Goal: Task Accomplishment & Management: Manage account settings

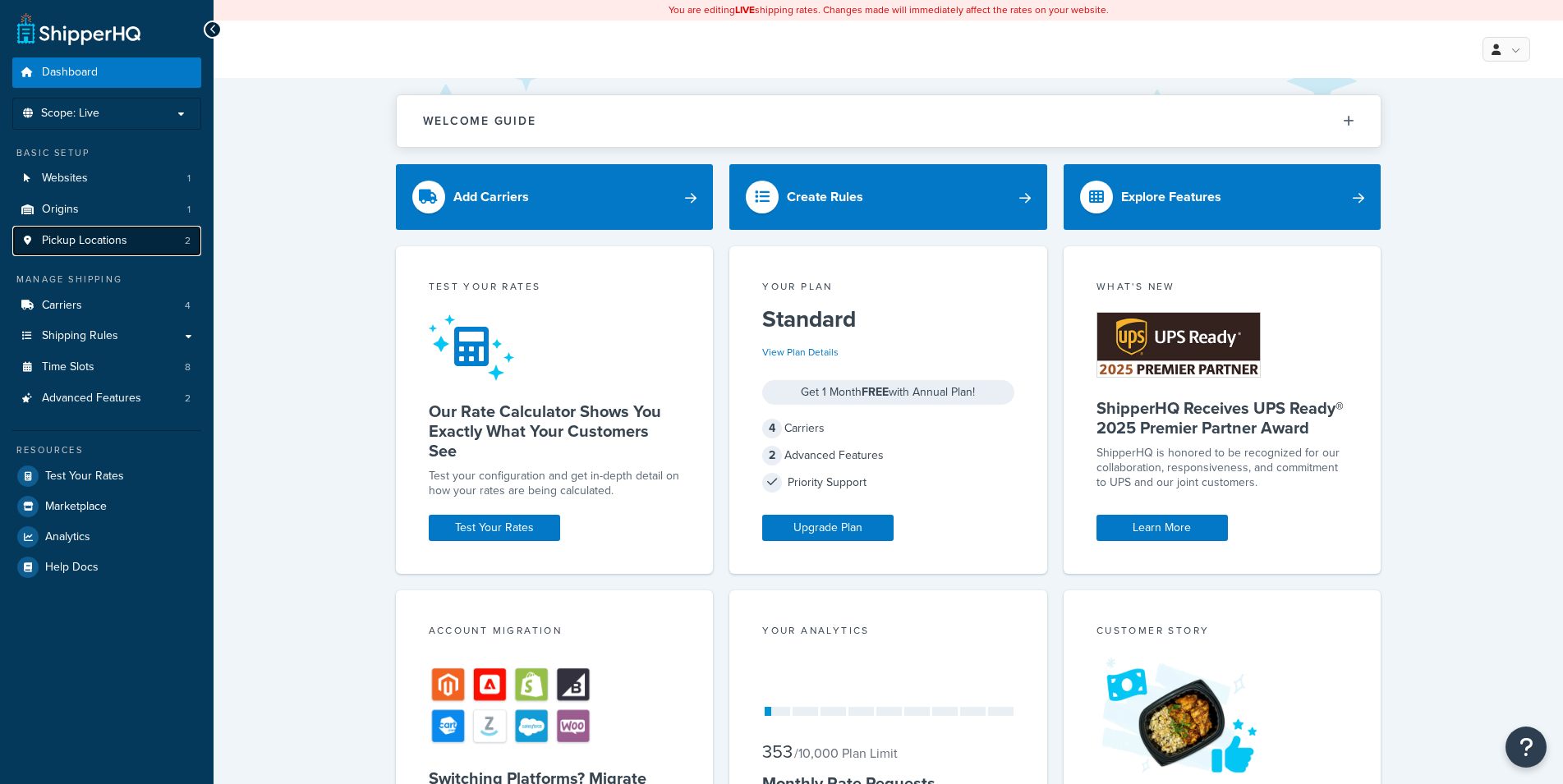
click at [112, 239] on span "Pickup Locations" at bounding box center [85, 241] width 86 height 14
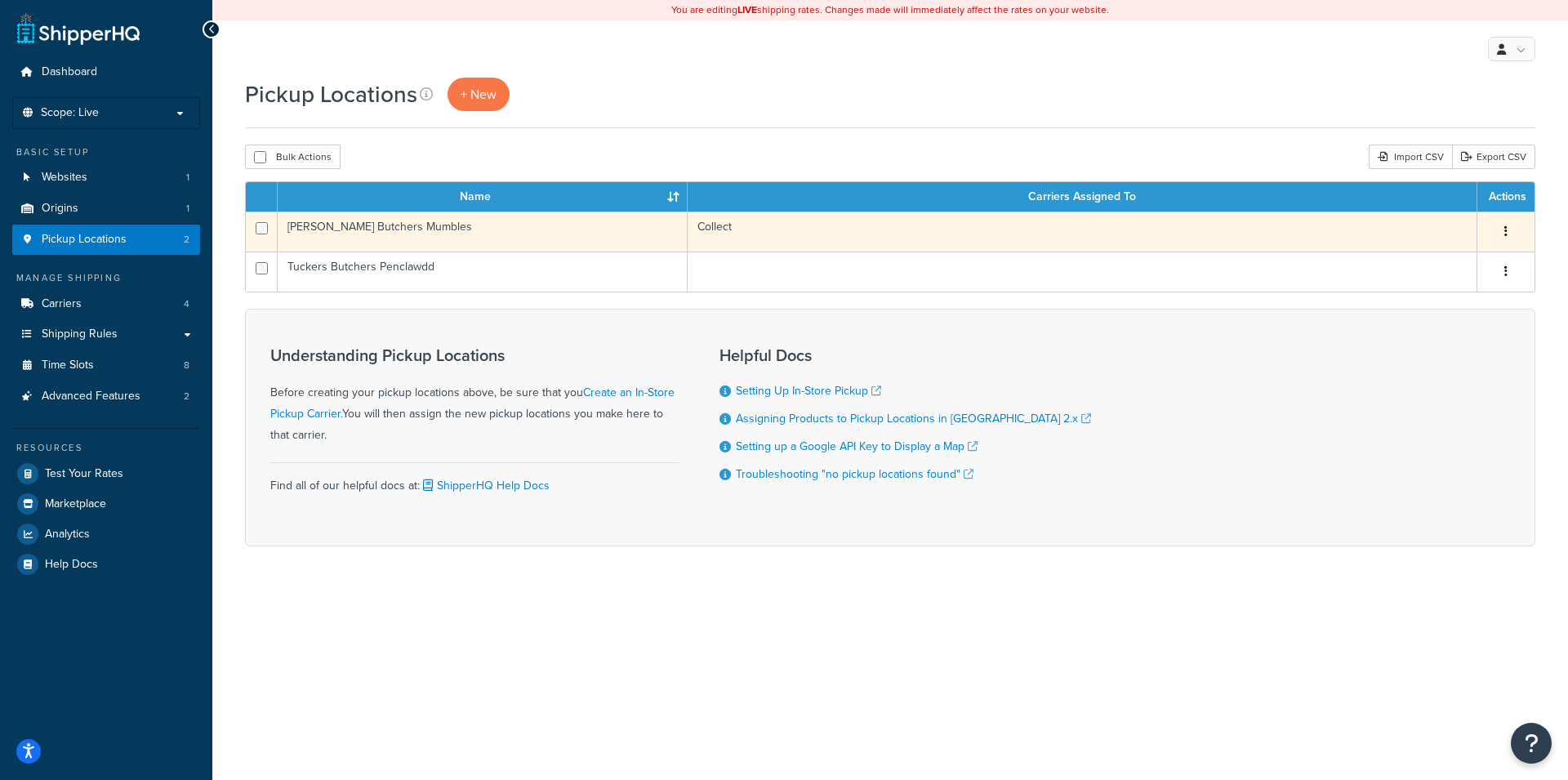
click at [1491, 237] on div "Edit Duplicate Delete" at bounding box center [1506, 231] width 37 height 26
click at [841, 223] on td "Collect" at bounding box center [1082, 231] width 789 height 40
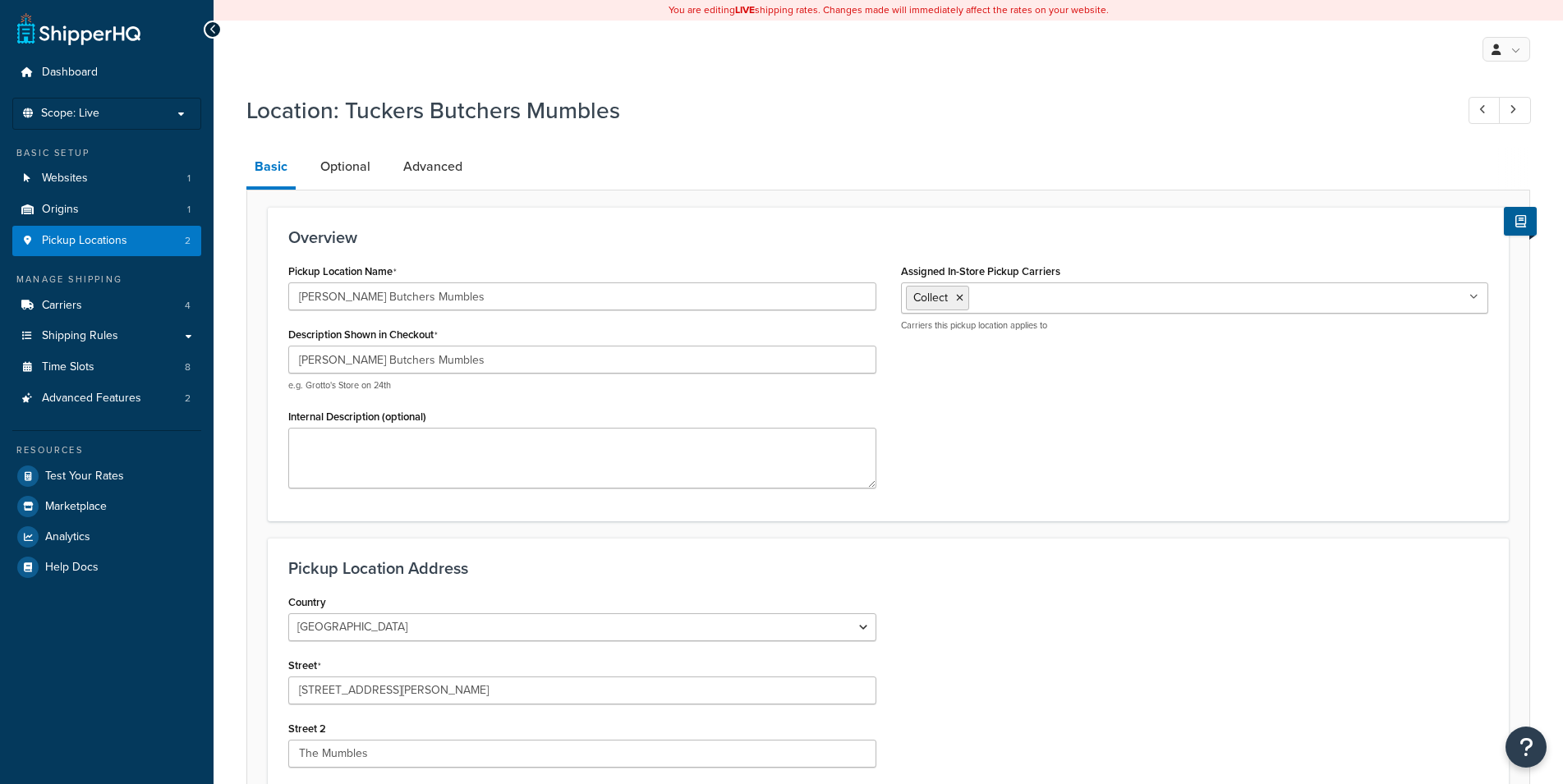
select select "1226"
click at [349, 156] on link "Optional" at bounding box center [345, 166] width 66 height 39
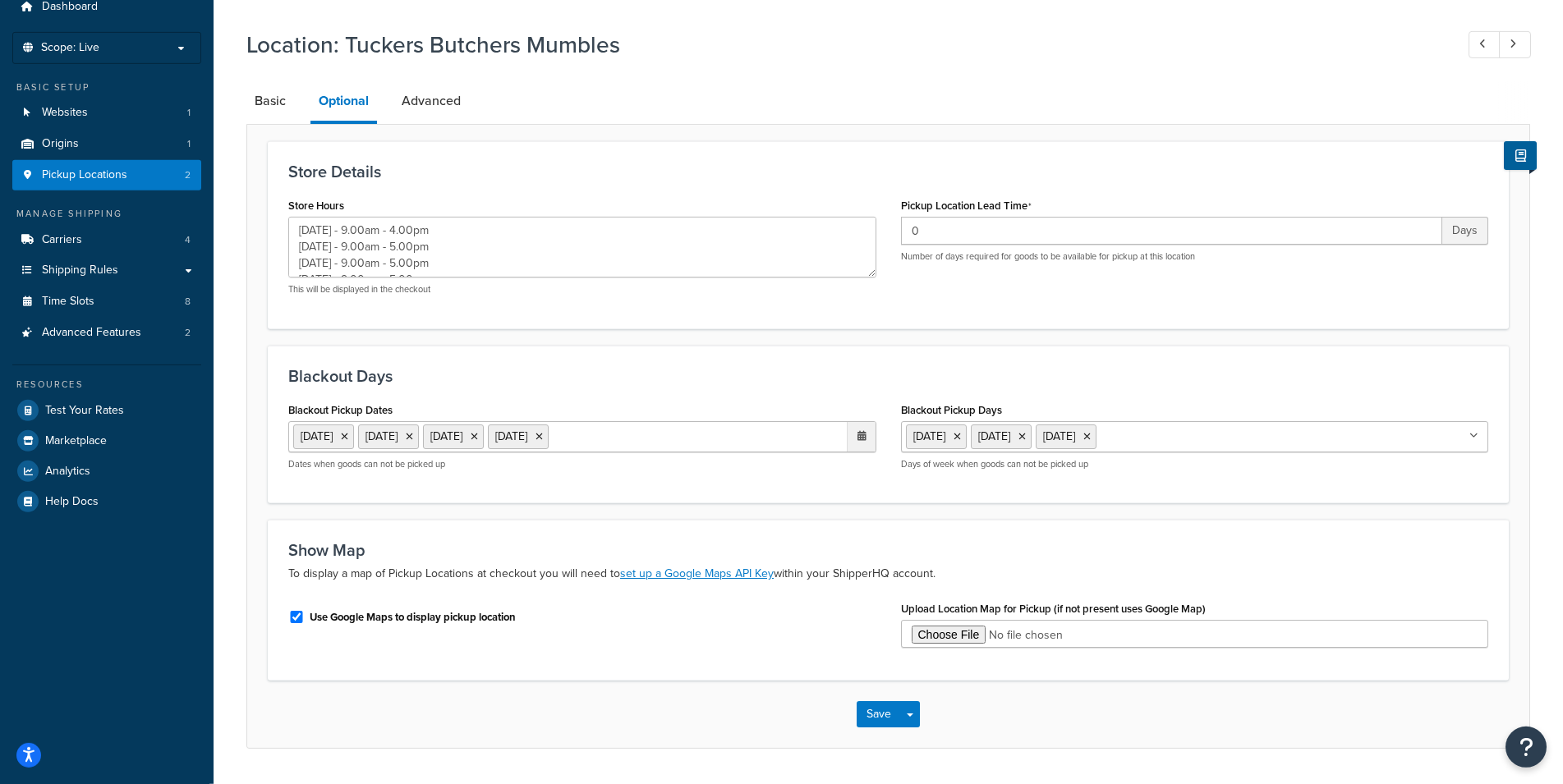
scroll to position [114, 0]
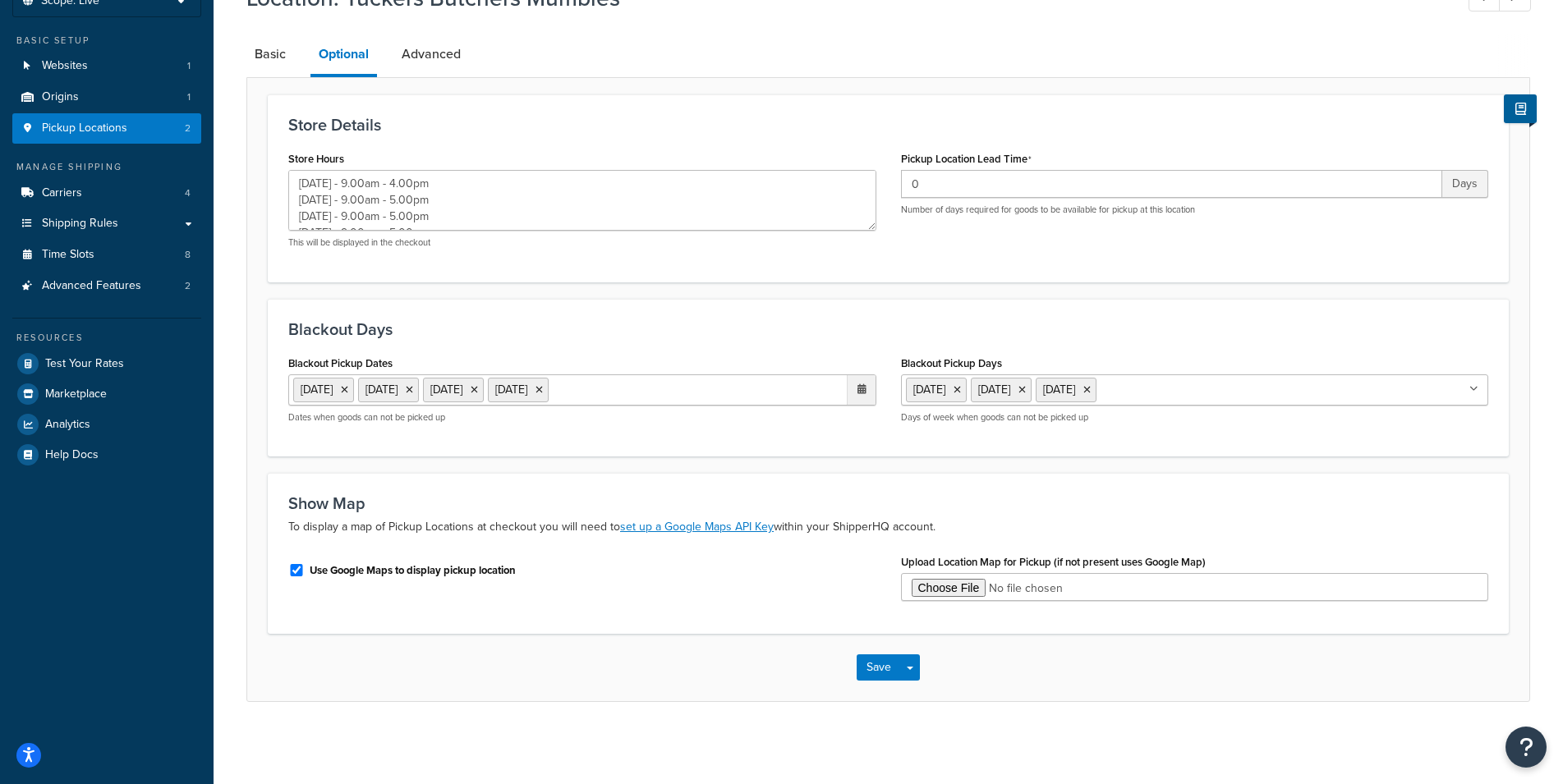
click at [712, 392] on ul "[DATE] [DATE] [DATE] [DATE]" at bounding box center [582, 390] width 588 height 31
click at [348, 386] on icon at bounding box center [344, 390] width 7 height 10
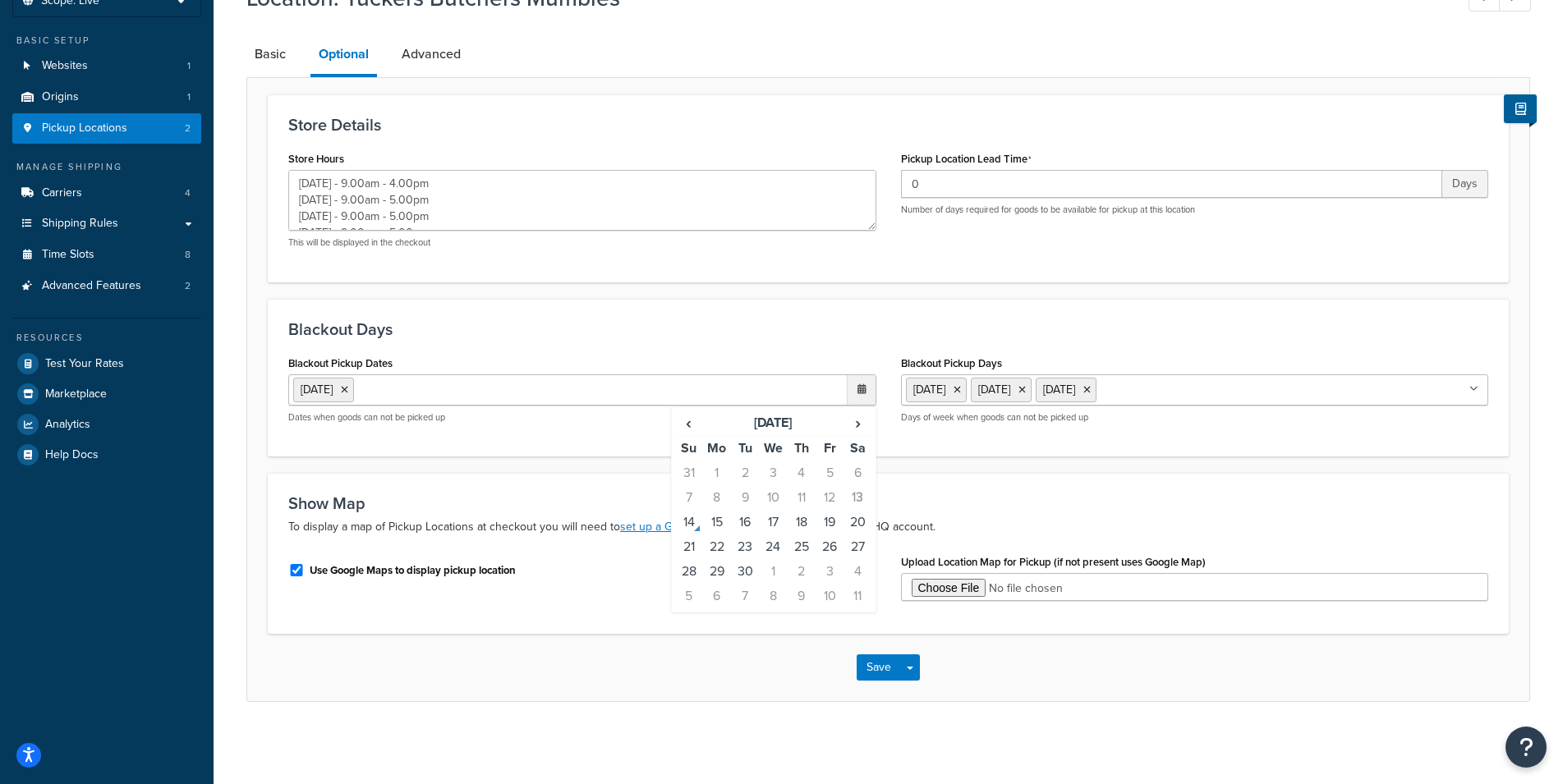
click at [348, 386] on icon at bounding box center [344, 390] width 7 height 10
click at [374, 386] on ul "Add Dates" at bounding box center [582, 389] width 588 height 30
click at [418, 394] on ul "Add Dates" at bounding box center [582, 389] width 588 height 30
click at [769, 524] on td "17" at bounding box center [773, 521] width 28 height 25
click at [807, 525] on td "18" at bounding box center [801, 522] width 28 height 25
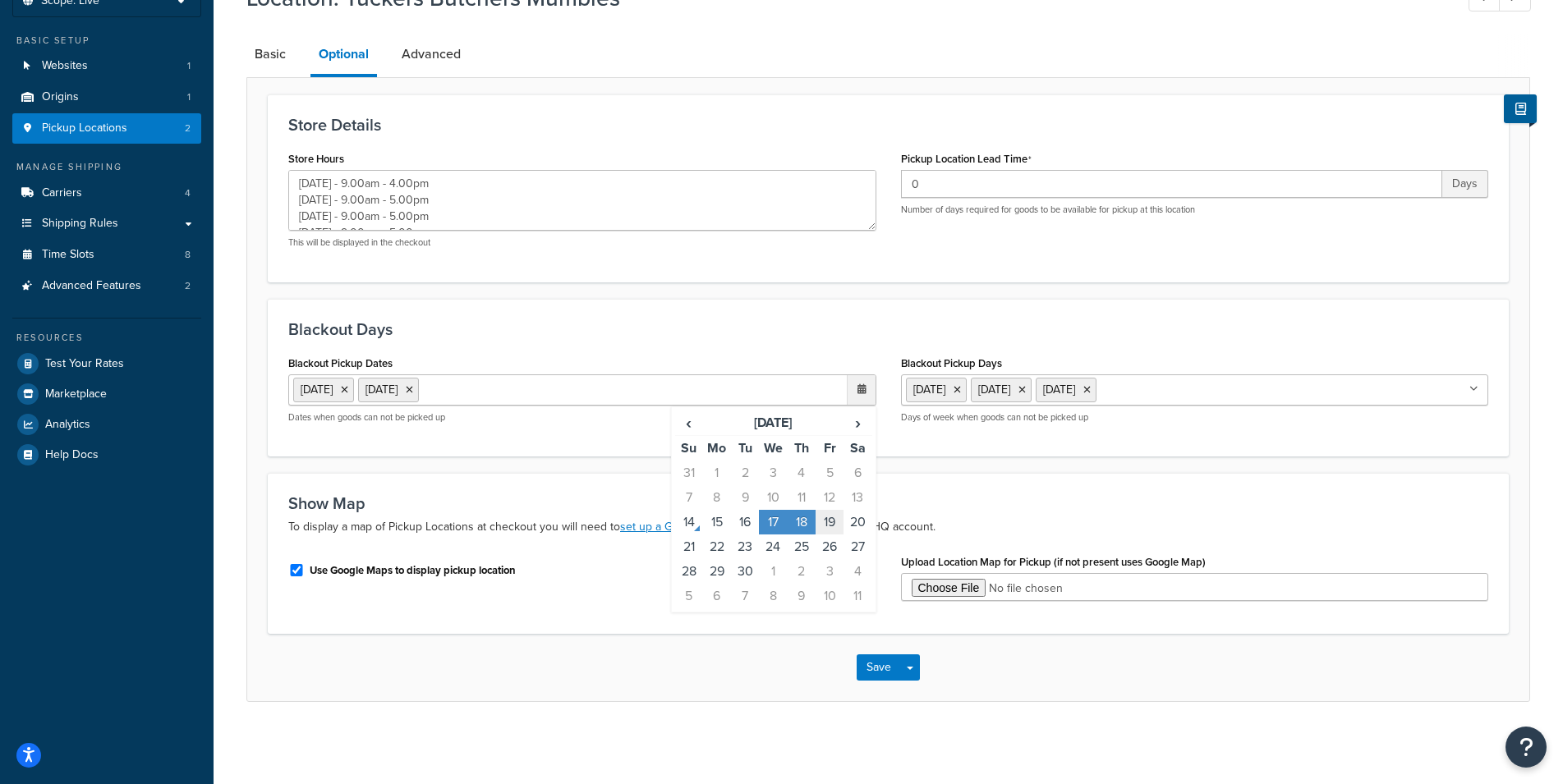
click at [824, 520] on td "19" at bounding box center [829, 522] width 28 height 25
click at [853, 519] on td "20" at bounding box center [857, 522] width 28 height 25
click at [875, 658] on button "Save" at bounding box center [879, 667] width 45 height 26
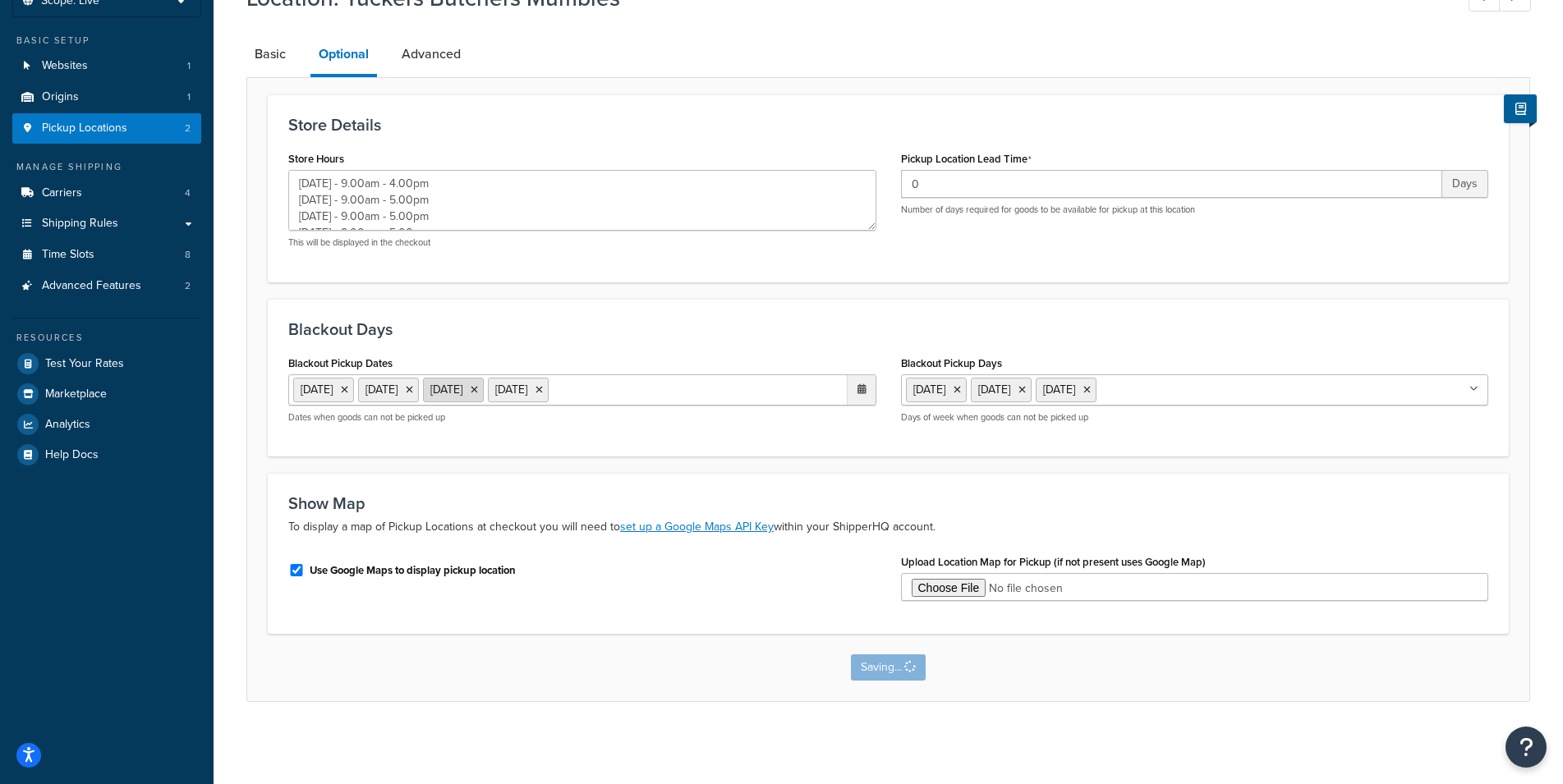
scroll to position [0, 0]
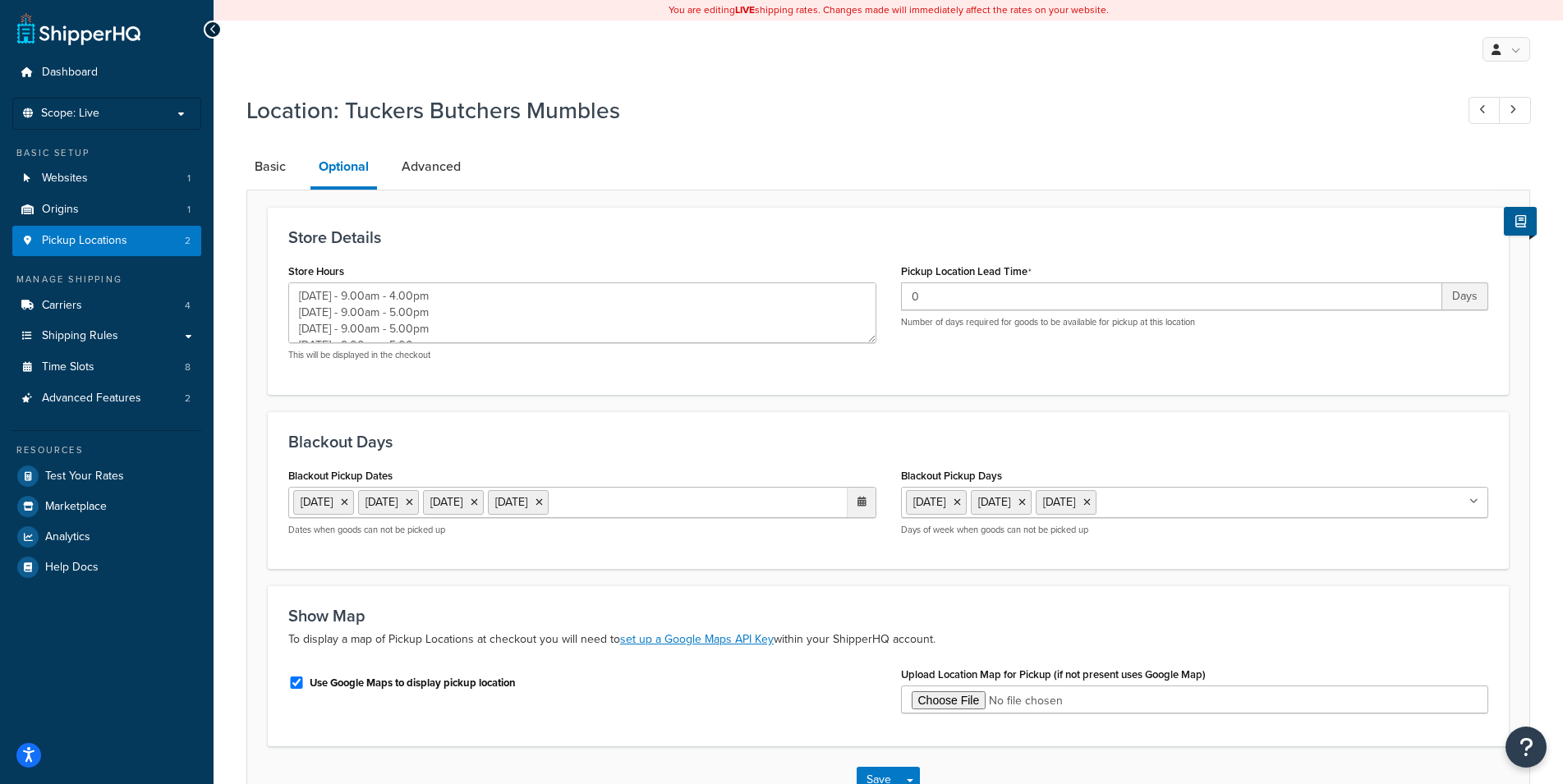
type textarea "Monday - 9.00am - 4.00pm Tuesday - 9.00am - 5.00pm Wednesday - 9.00am - 5.00pm …"
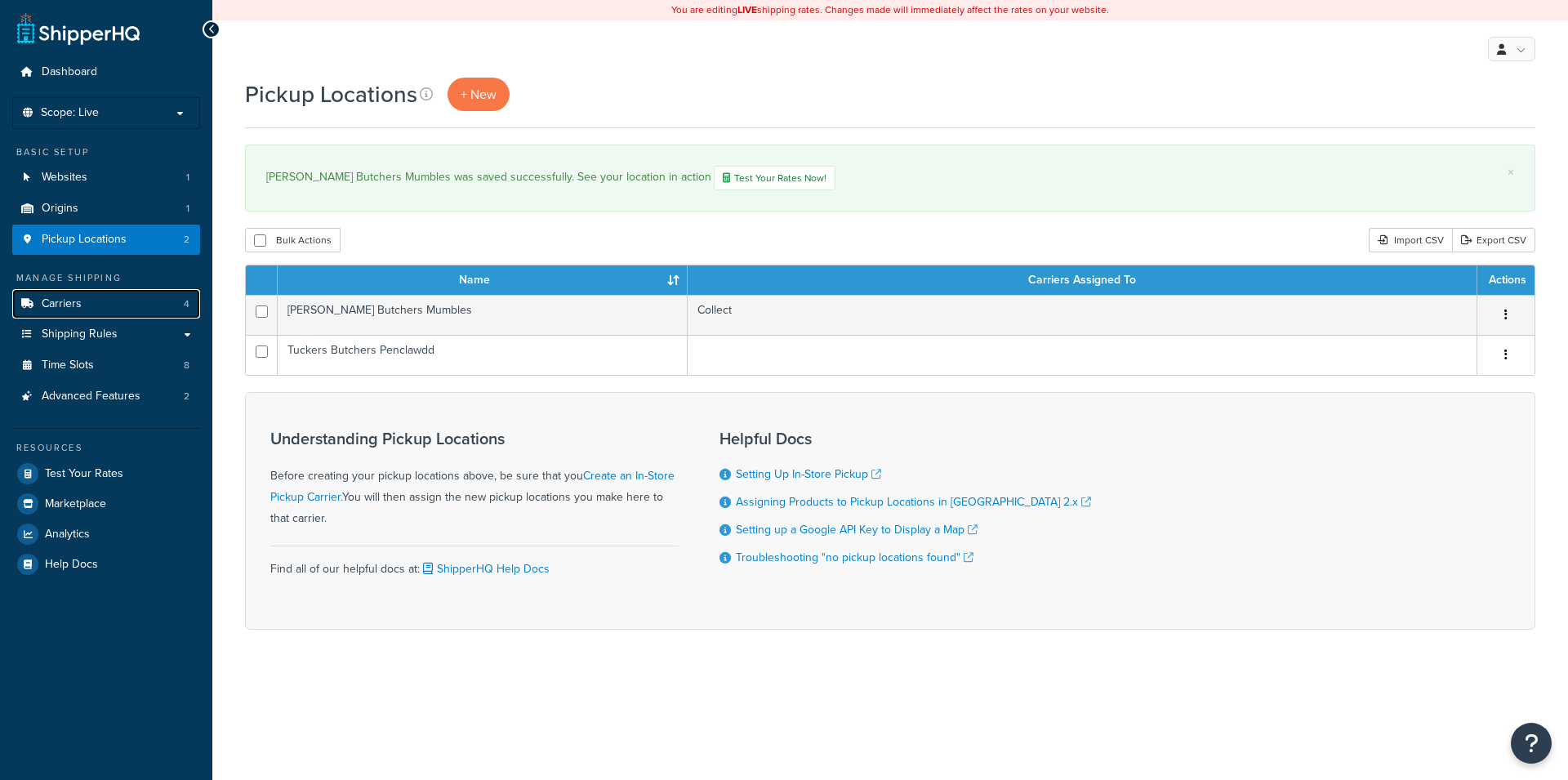
click at [129, 296] on link "Carriers 4" at bounding box center [106, 304] width 188 height 30
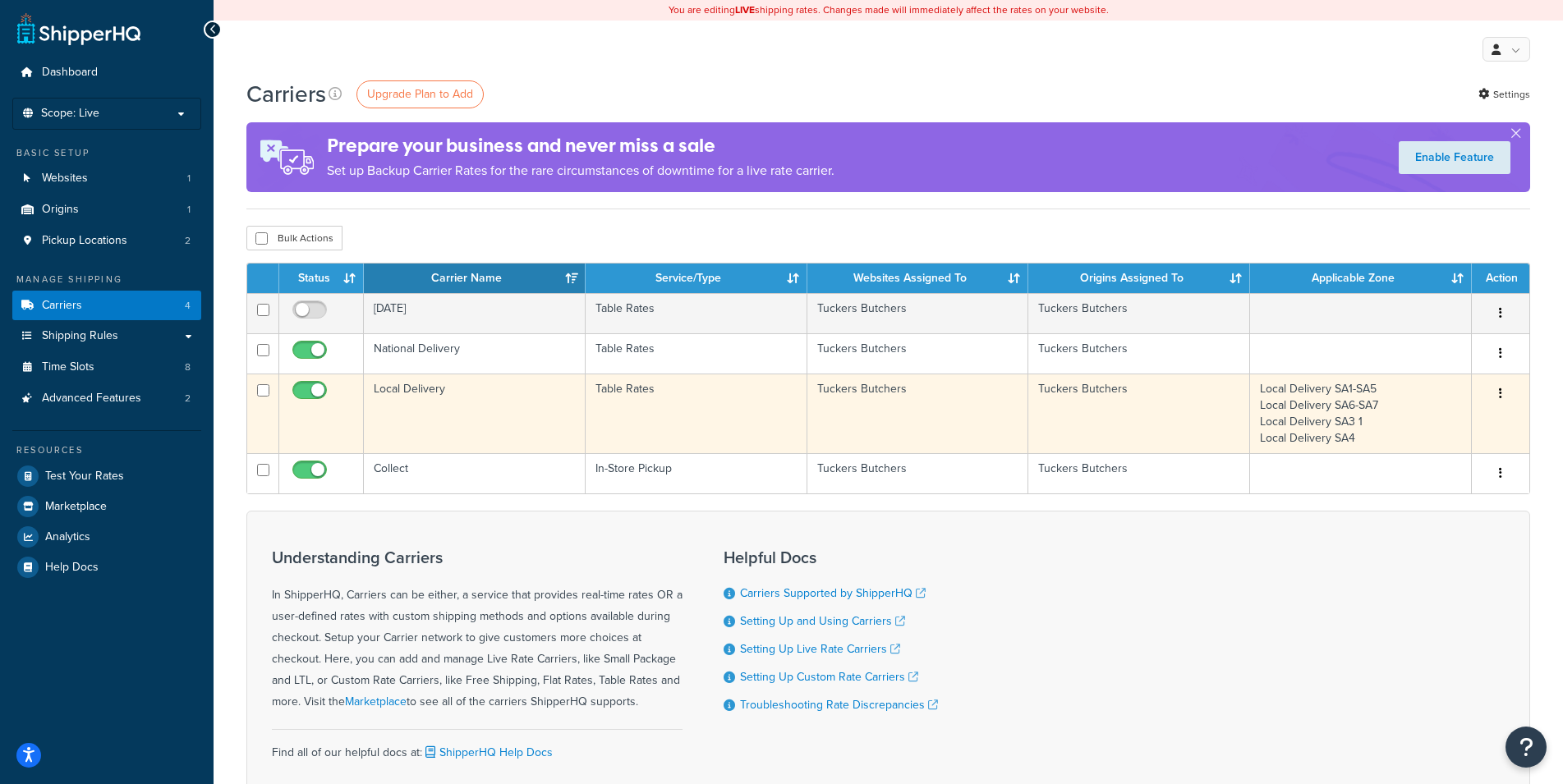
click at [851, 400] on td "Tuckers Butchers" at bounding box center [918, 413] width 222 height 80
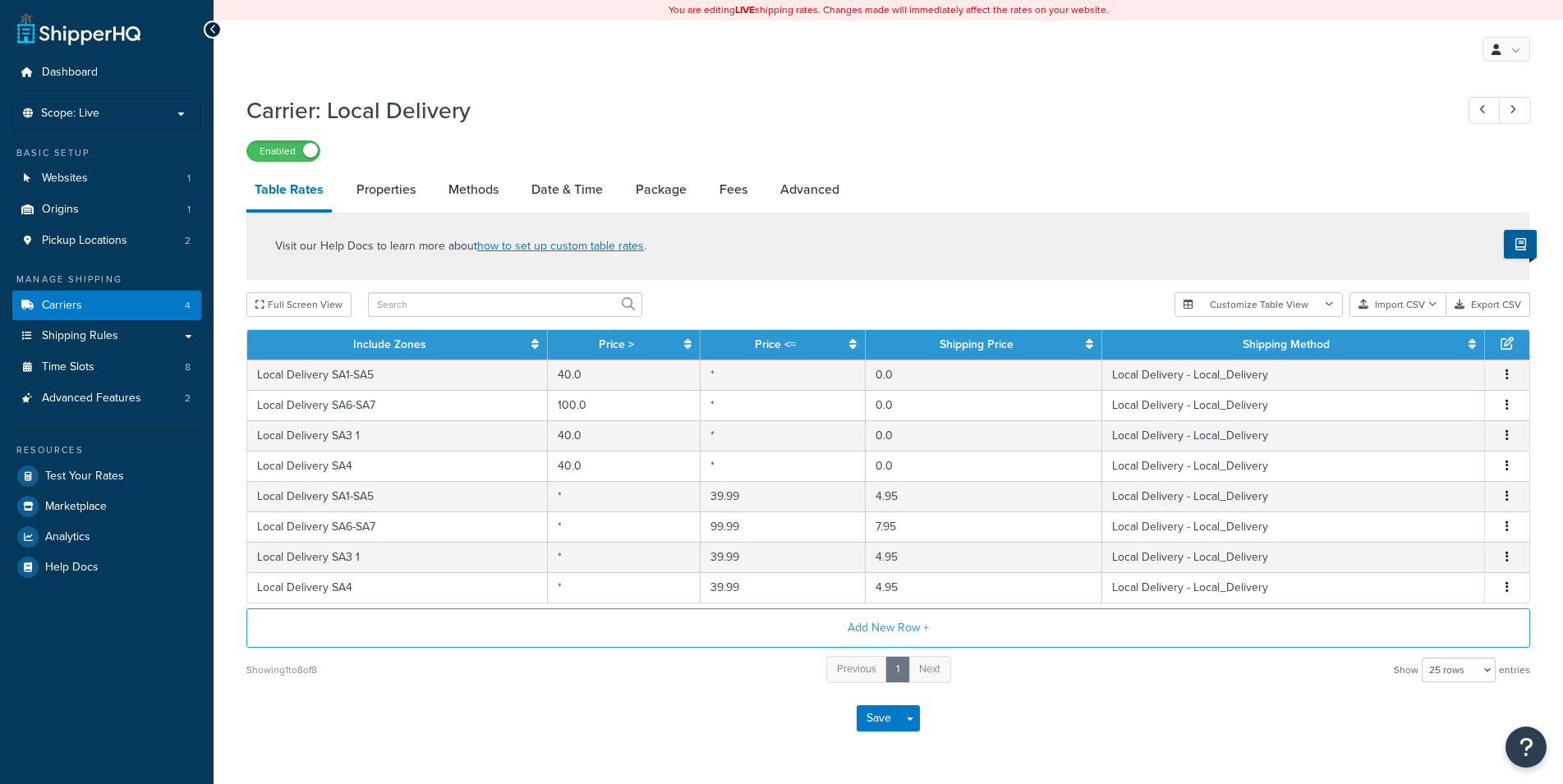
select select "25"
click at [570, 198] on link "Date & Time" at bounding box center [567, 190] width 88 height 39
select select "yMMMEd"
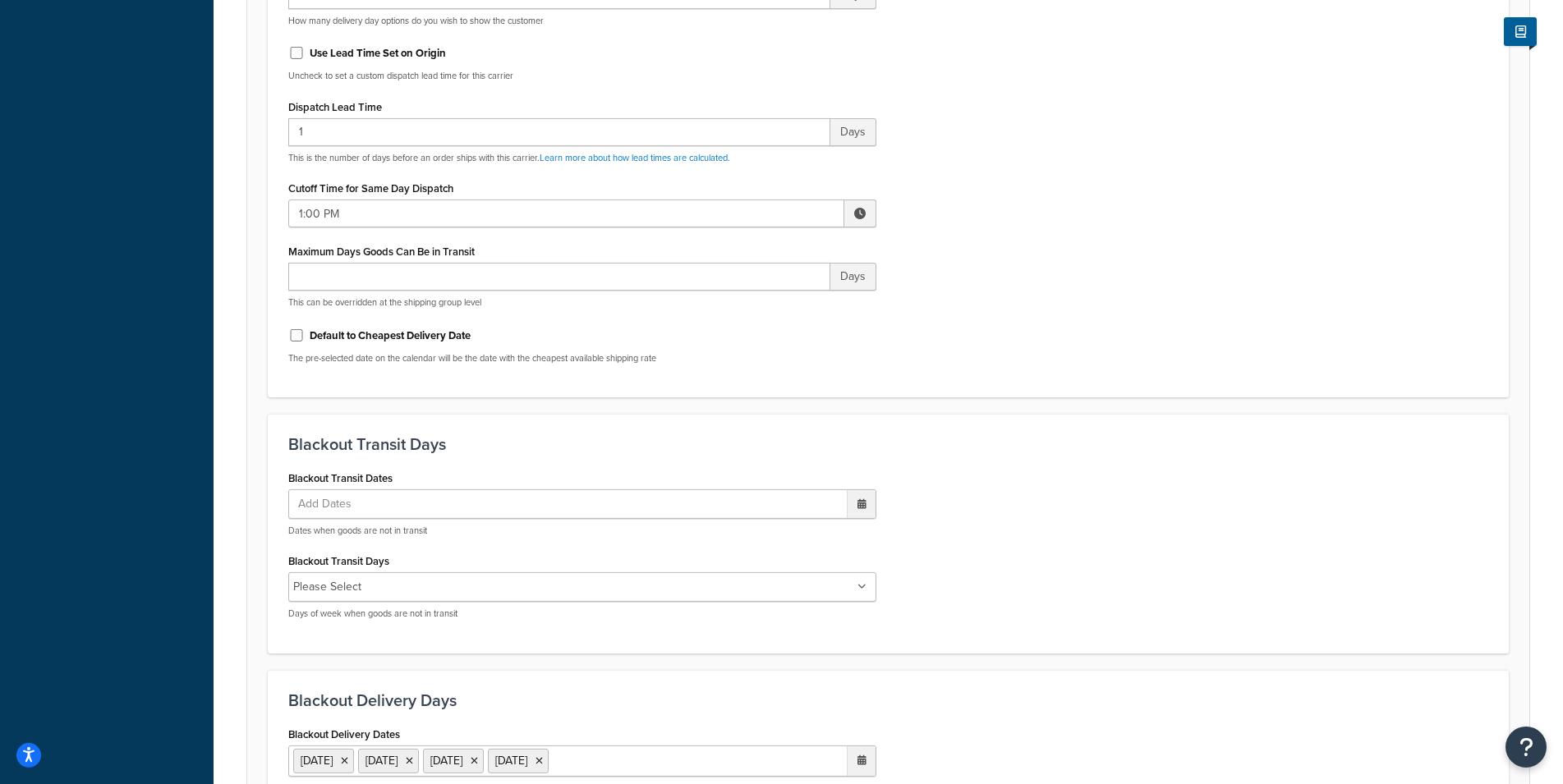
scroll to position [1005, 0]
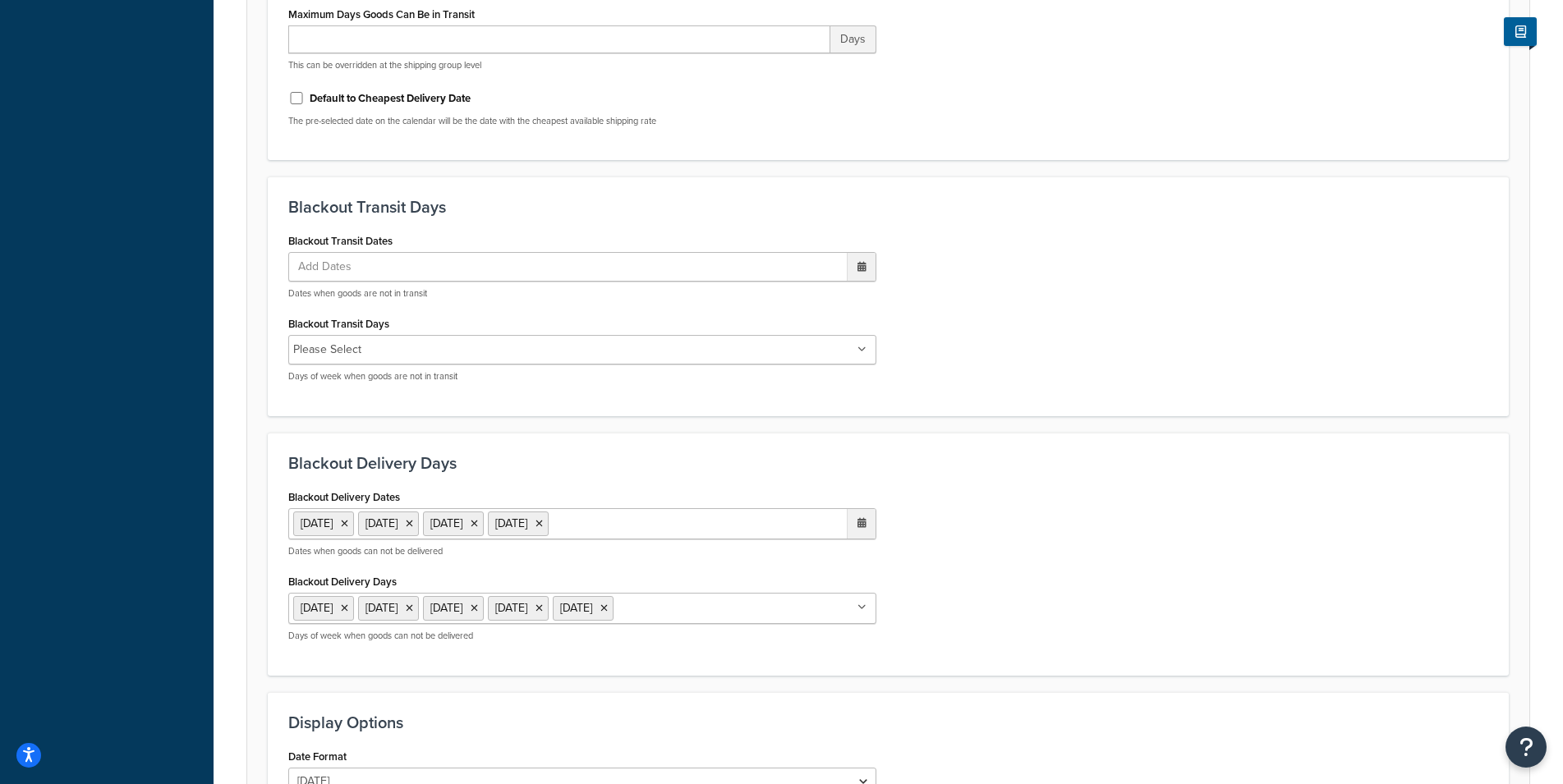
click at [687, 516] on ul "[DATE] [DATE] [DATE] [DATE]" at bounding box center [582, 524] width 588 height 31
click at [348, 520] on icon at bounding box center [344, 524] width 7 height 10
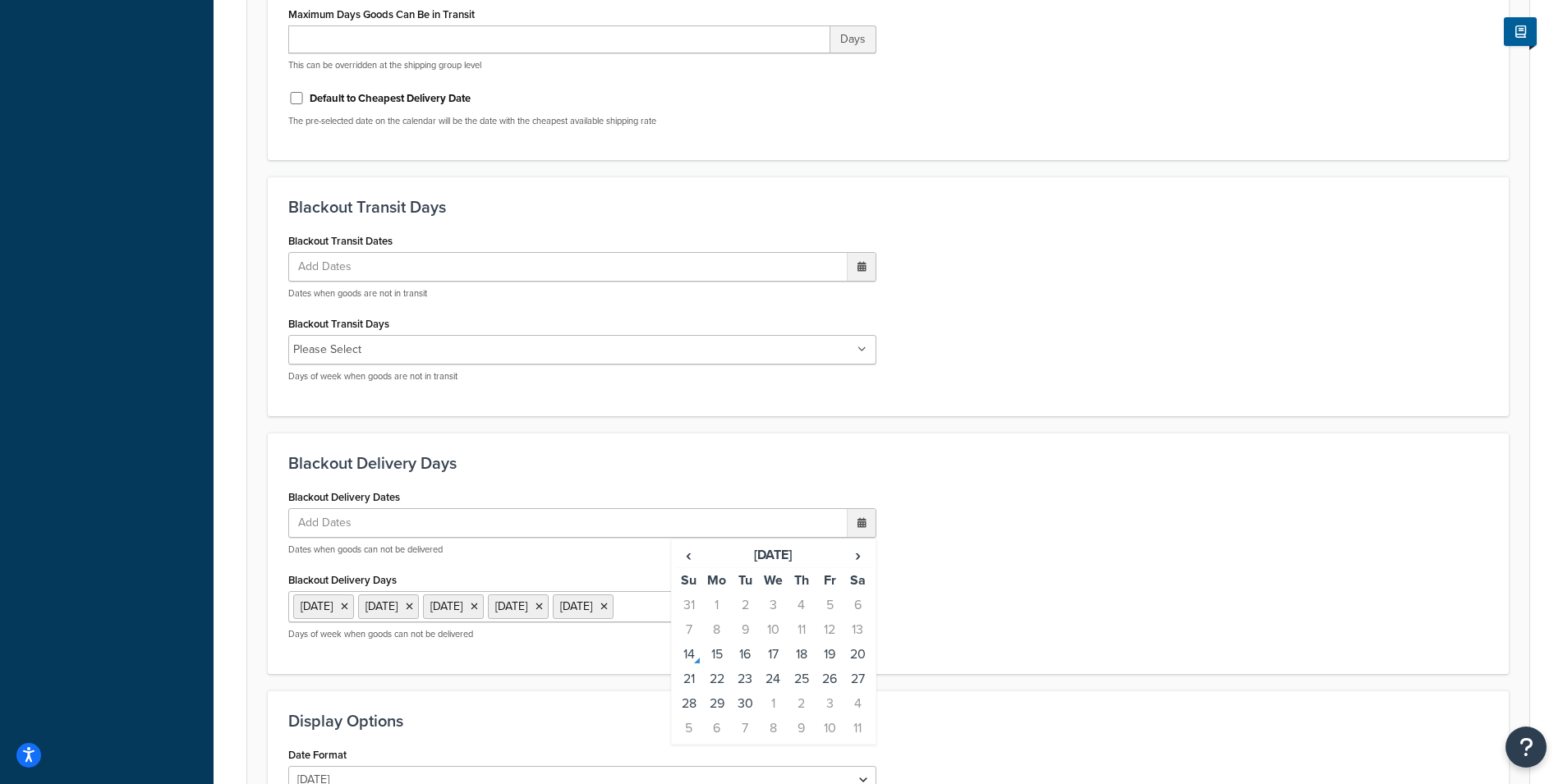
click at [418, 525] on ul "Add Dates" at bounding box center [582, 523] width 588 height 30
click at [780, 655] on td "17" at bounding box center [773, 654] width 28 height 25
click at [797, 656] on td "18" at bounding box center [801, 656] width 28 height 25
click at [837, 657] on td "19" at bounding box center [829, 656] width 28 height 25
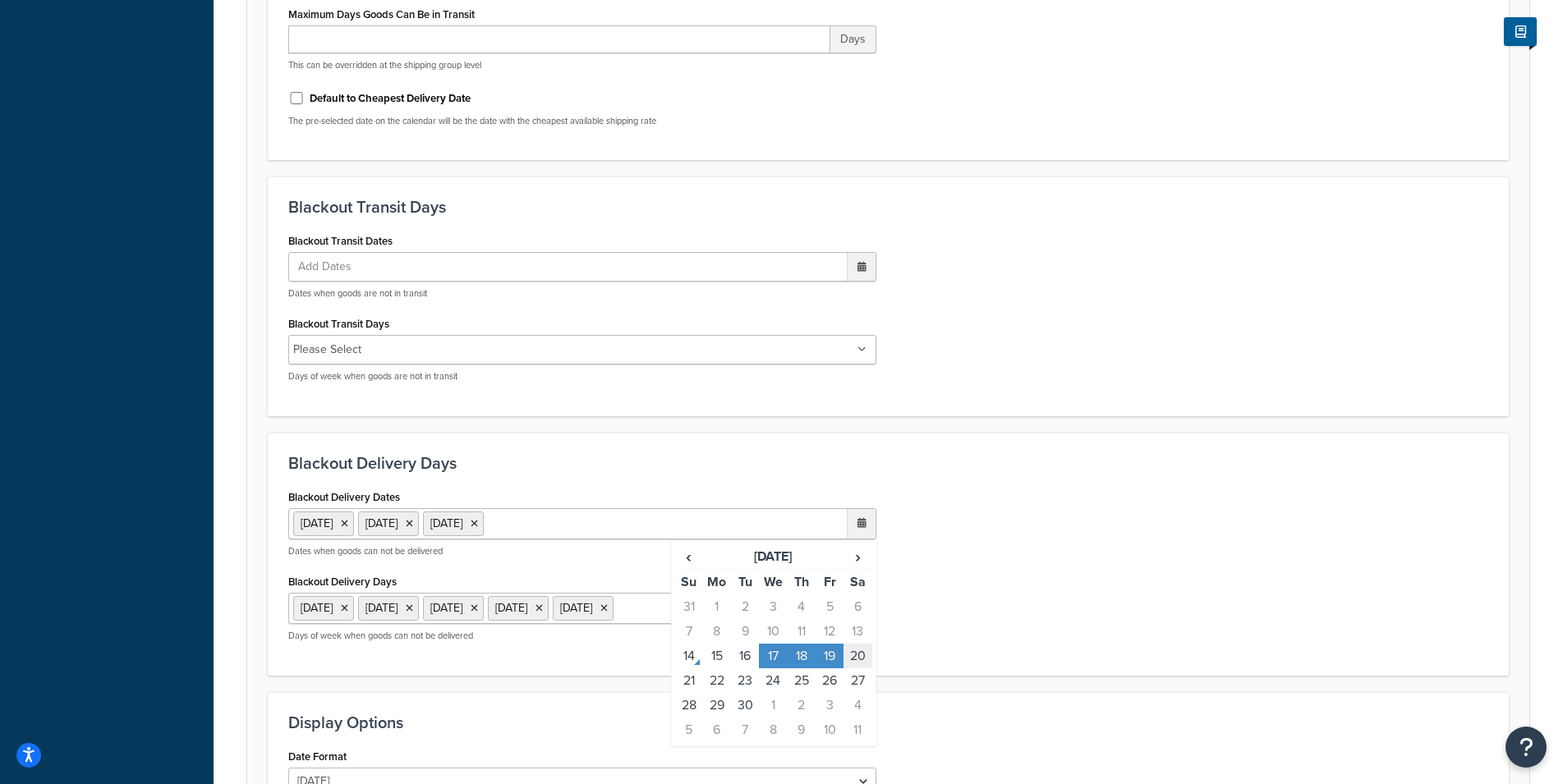
click at [849, 649] on td "20" at bounding box center [857, 656] width 28 height 25
click at [1052, 590] on div "Blackout Delivery Dates 17 Sep 2025 18 Sep 2025 19 Sep 2025 20 Sep 2025 ‹ Septe…" at bounding box center [889, 570] width 1225 height 170
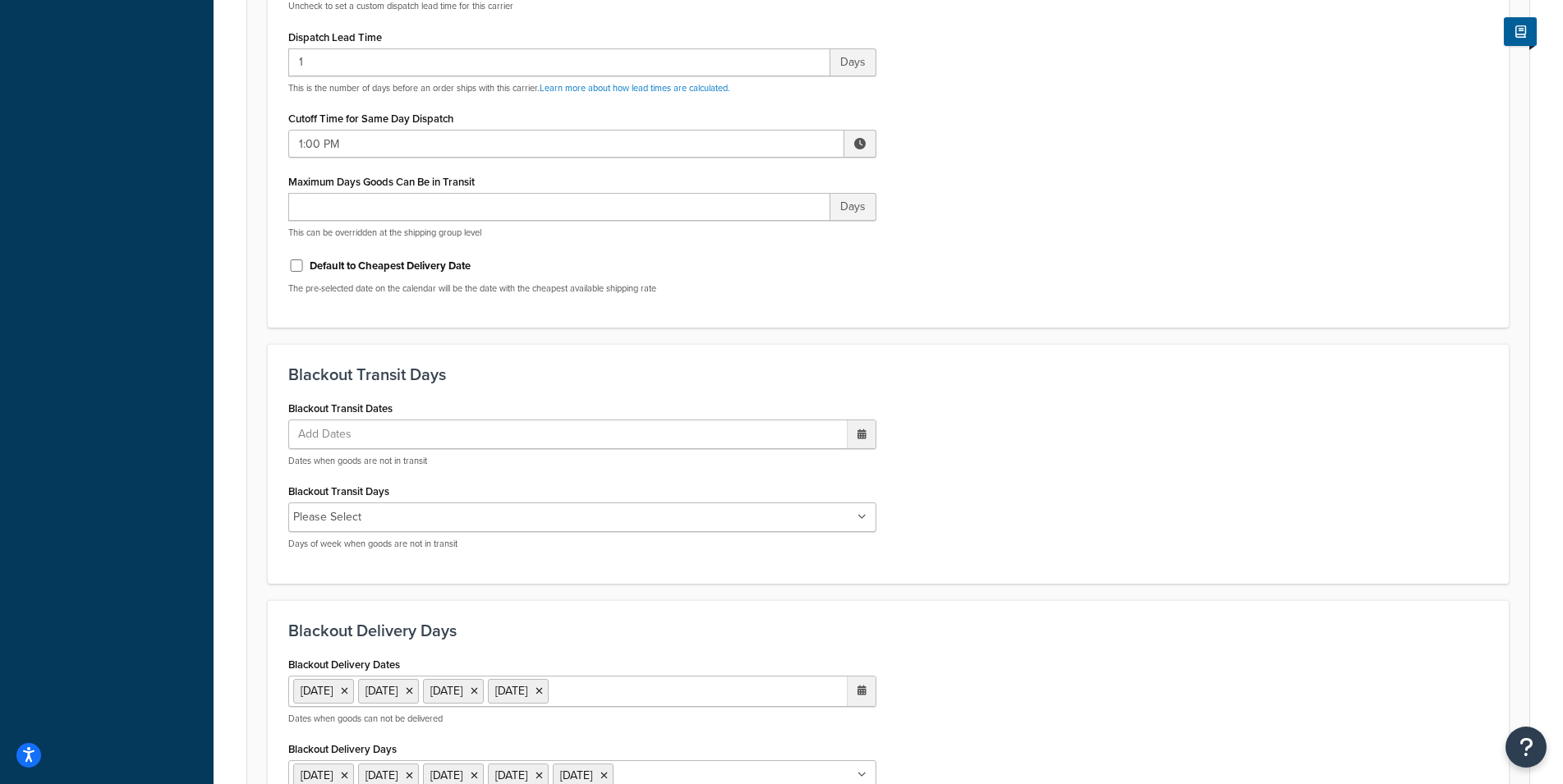
scroll to position [1218, 0]
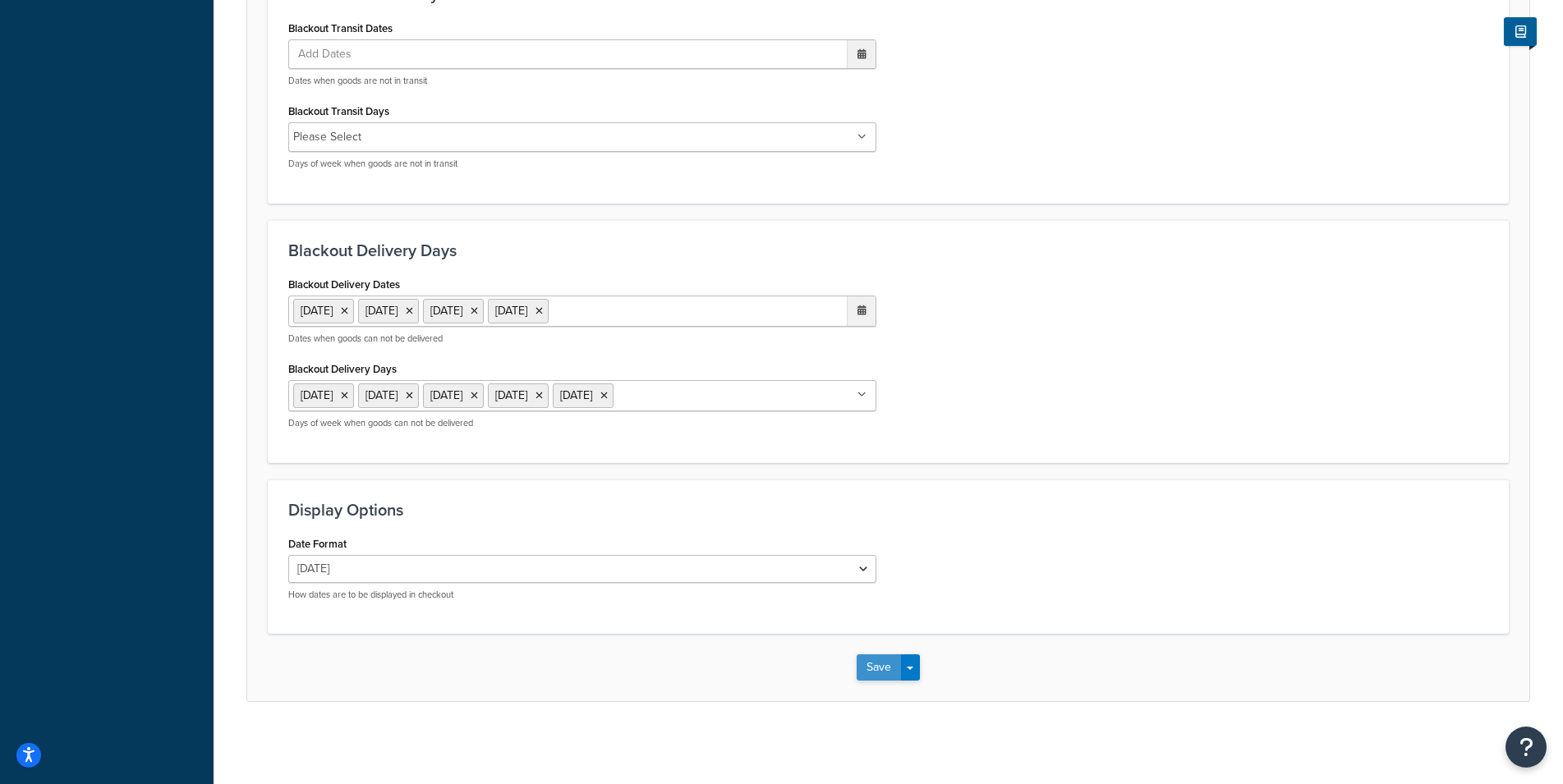
click at [858, 663] on button "Save" at bounding box center [879, 667] width 45 height 26
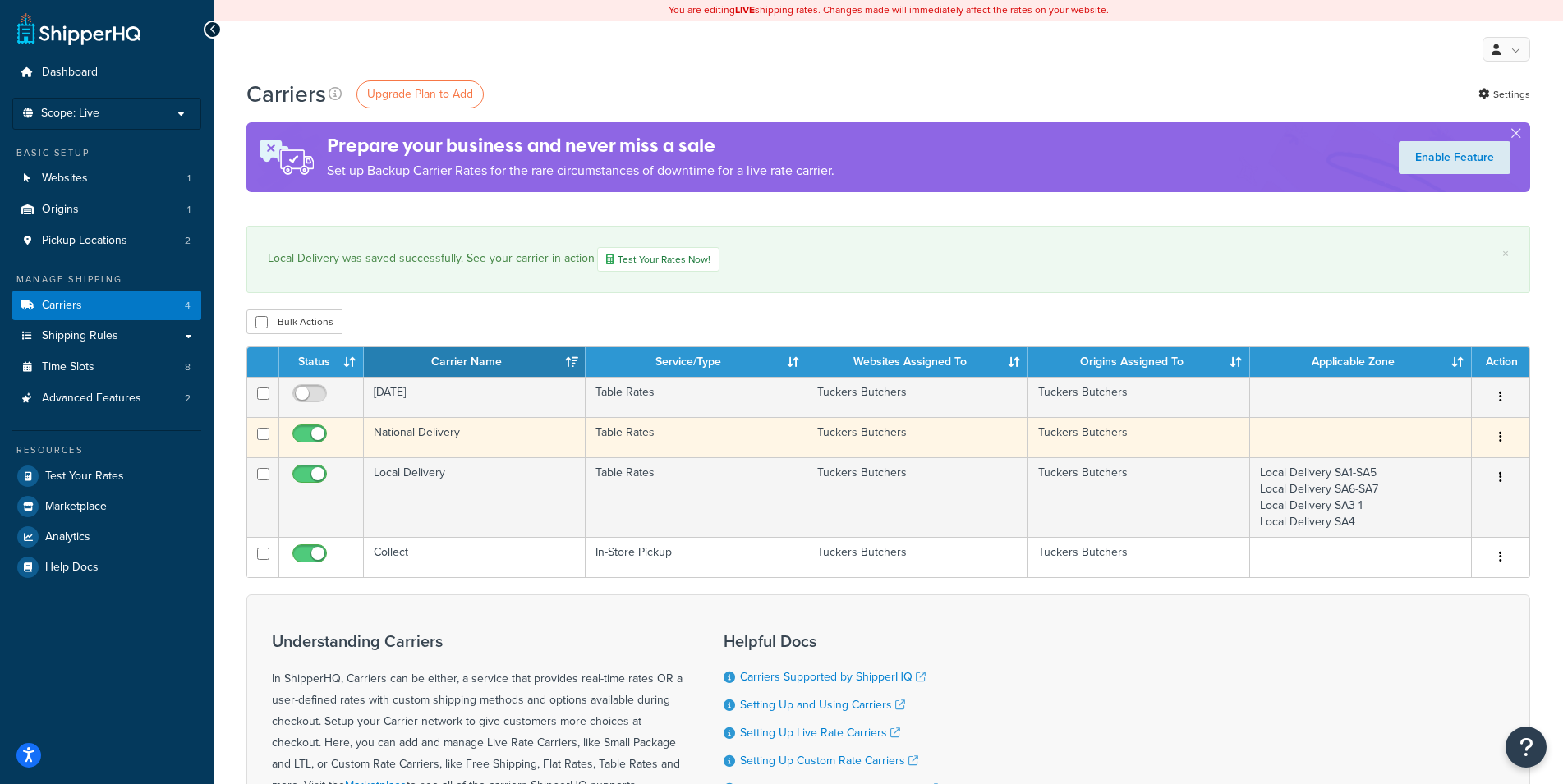
click at [1506, 437] on button "button" at bounding box center [1500, 437] width 23 height 26
click at [1415, 456] on link "Edit" at bounding box center [1433, 471] width 130 height 34
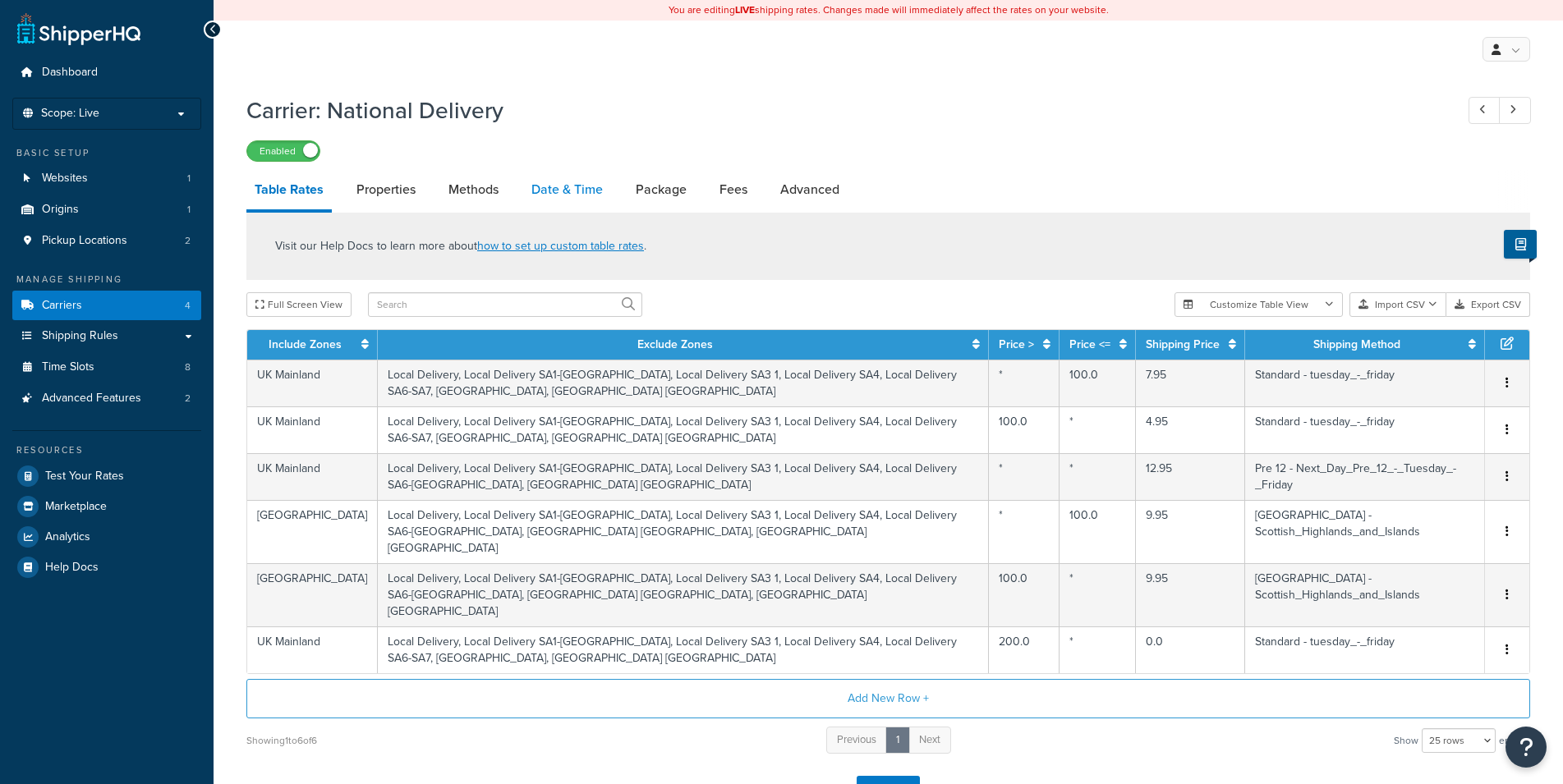
click at [536, 198] on link "Date & Time" at bounding box center [567, 190] width 88 height 39
select select "yMd"
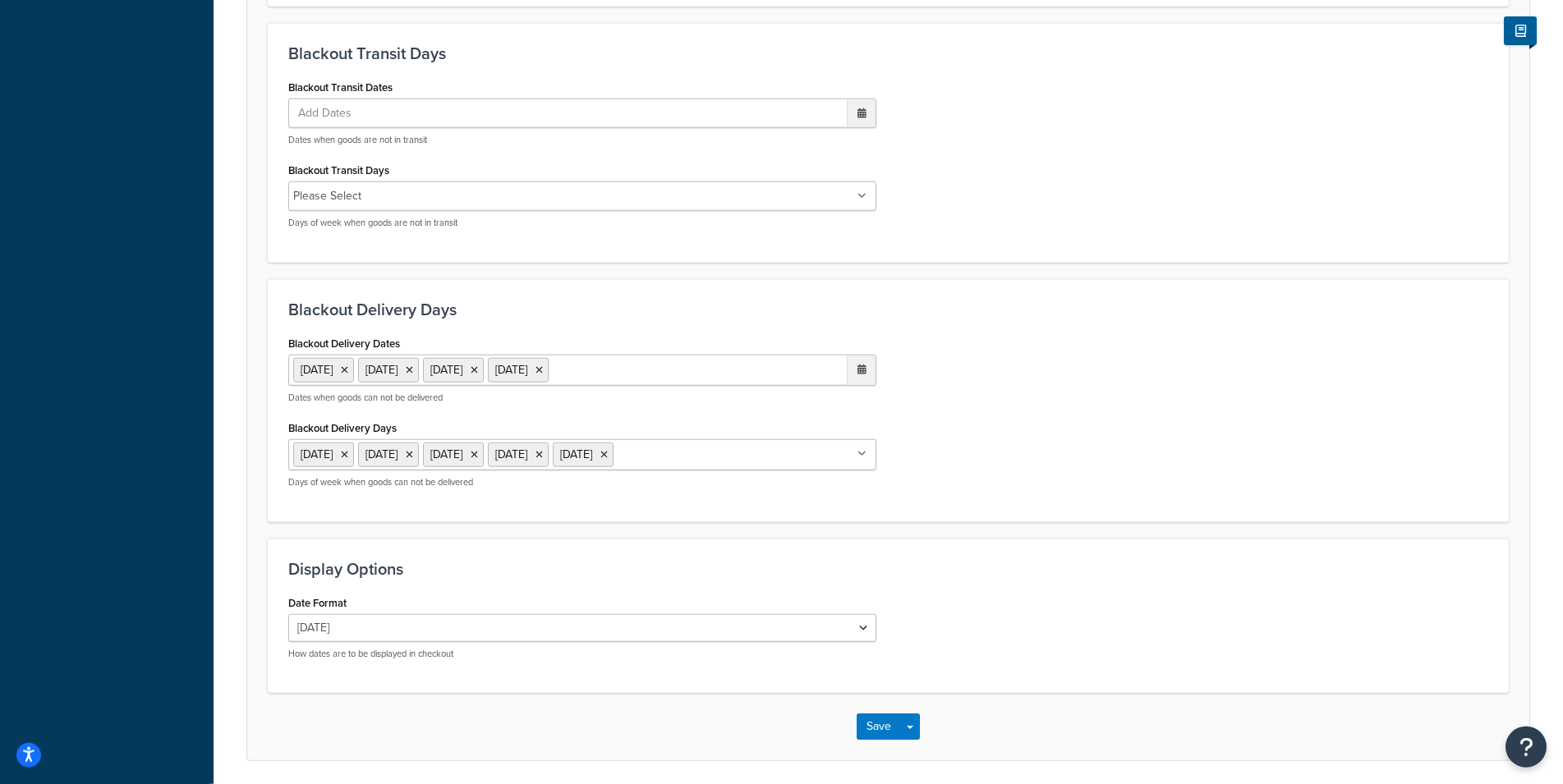
scroll to position [1218, 0]
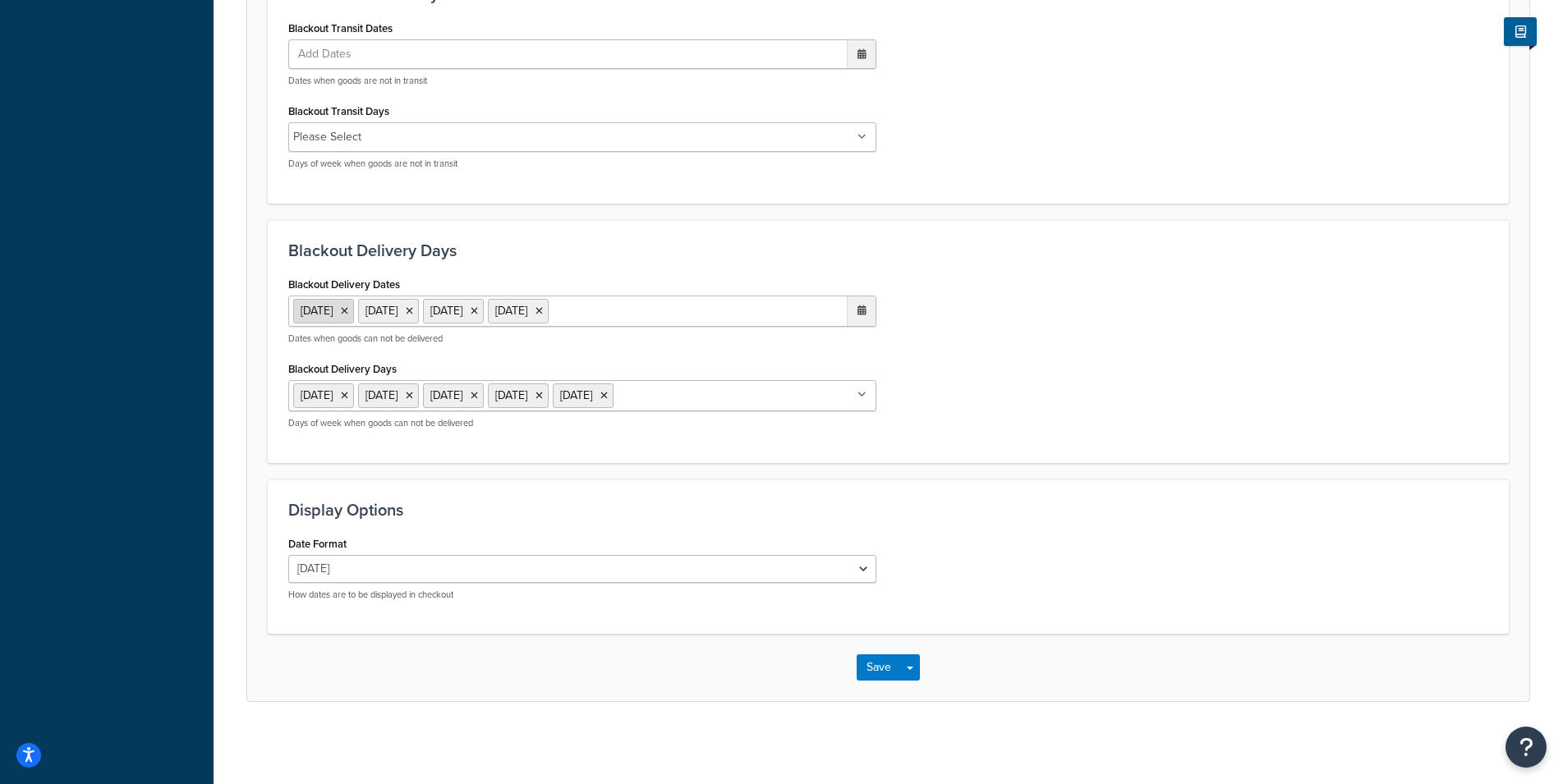
click at [354, 317] on li "[DATE]" at bounding box center [324, 311] width 61 height 25
click at [354, 317] on li "10 Sep 2025" at bounding box center [324, 311] width 61 height 25
click at [348, 314] on icon at bounding box center [344, 311] width 7 height 10
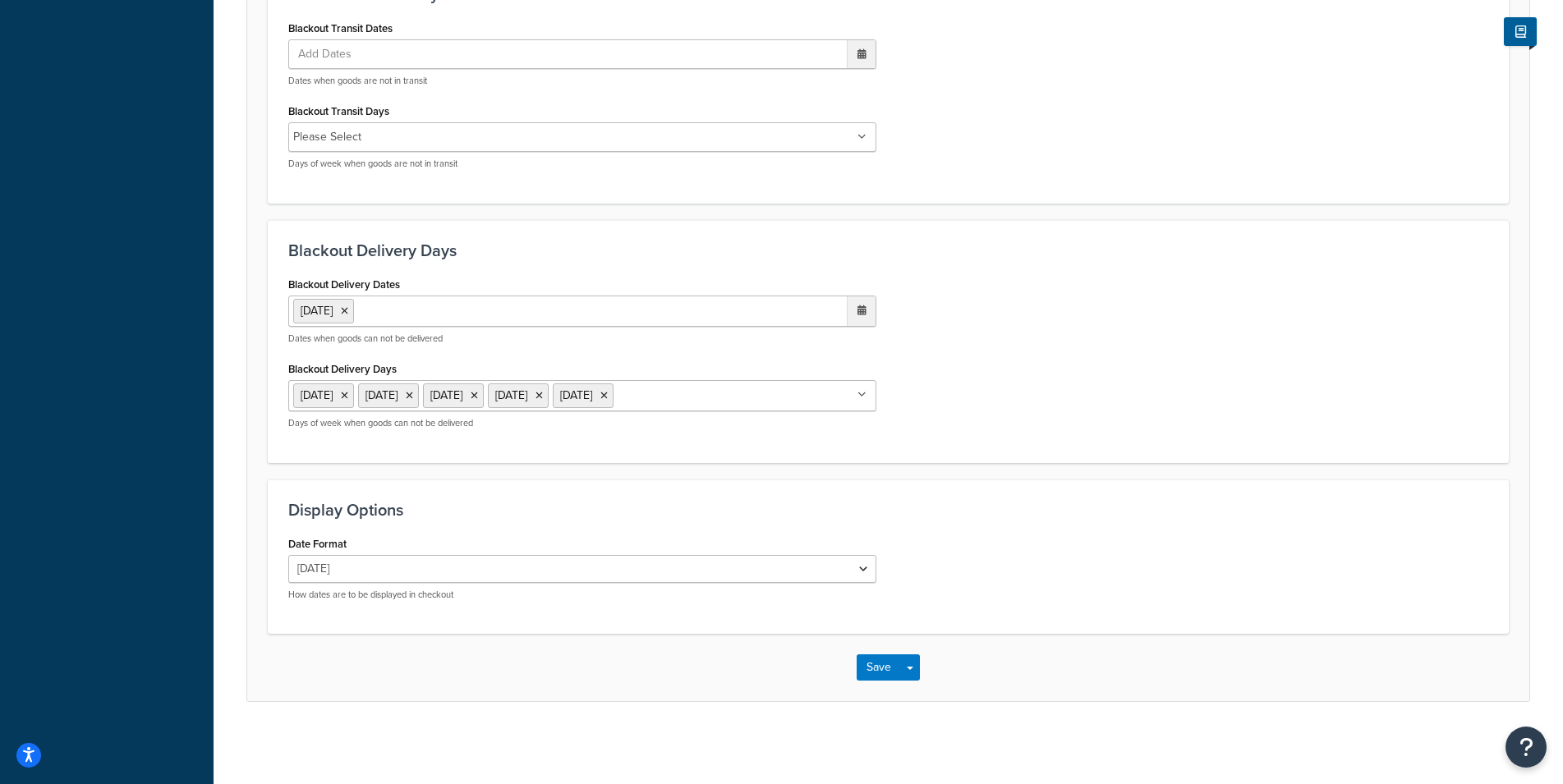
click at [348, 314] on icon at bounding box center [344, 311] width 7 height 10
click at [376, 314] on ul "Add Dates" at bounding box center [582, 312] width 588 height 30
click at [778, 436] on td "17" at bounding box center [773, 443] width 28 height 25
click at [800, 441] on td "18" at bounding box center [801, 444] width 28 height 25
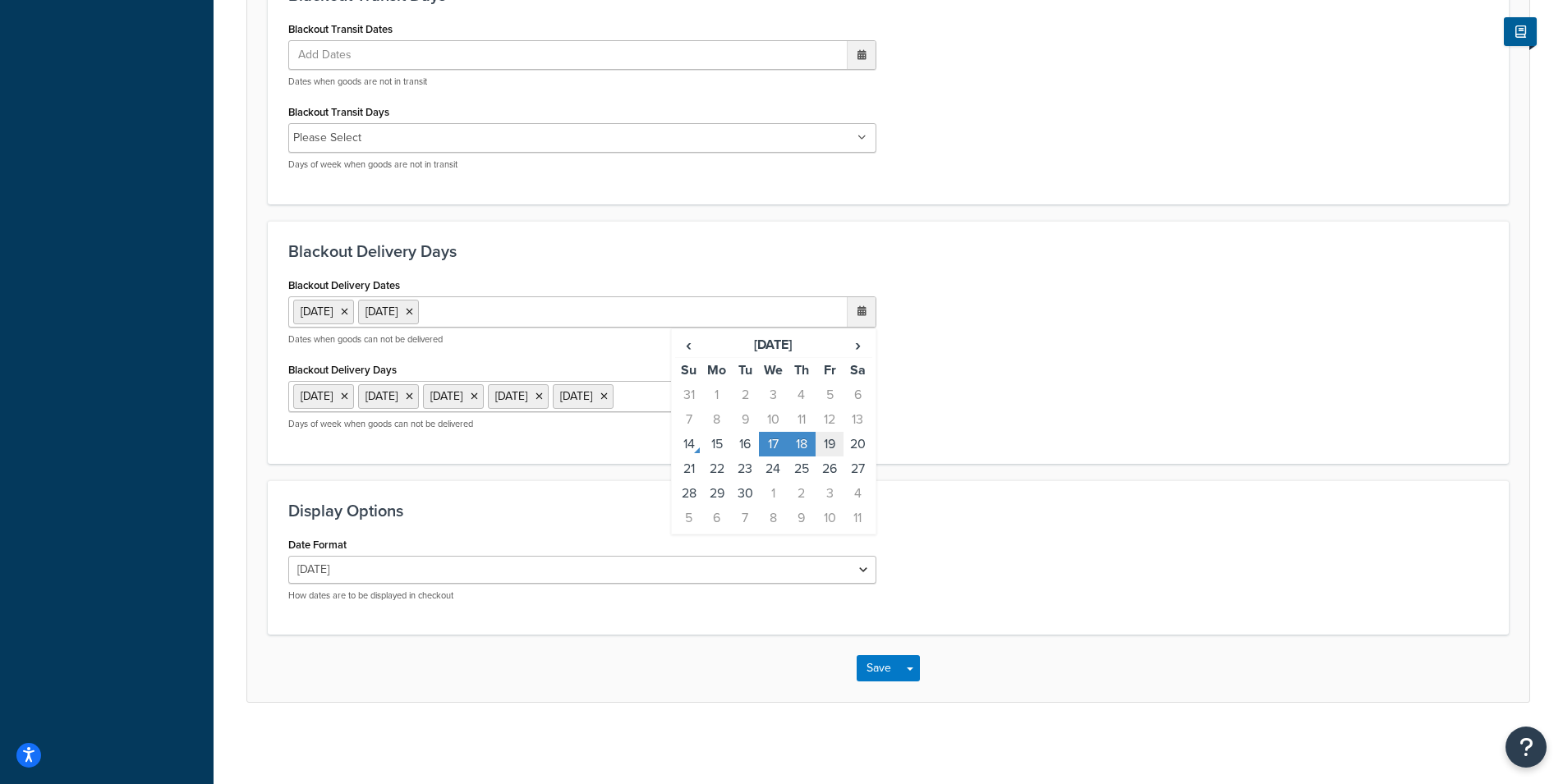
click at [824, 443] on td "19" at bounding box center [829, 444] width 28 height 25
click at [864, 443] on td "20" at bounding box center [857, 444] width 28 height 25
click at [873, 651] on div "Save Save Dropdown Save and Edit" at bounding box center [889, 668] width 1282 height 67
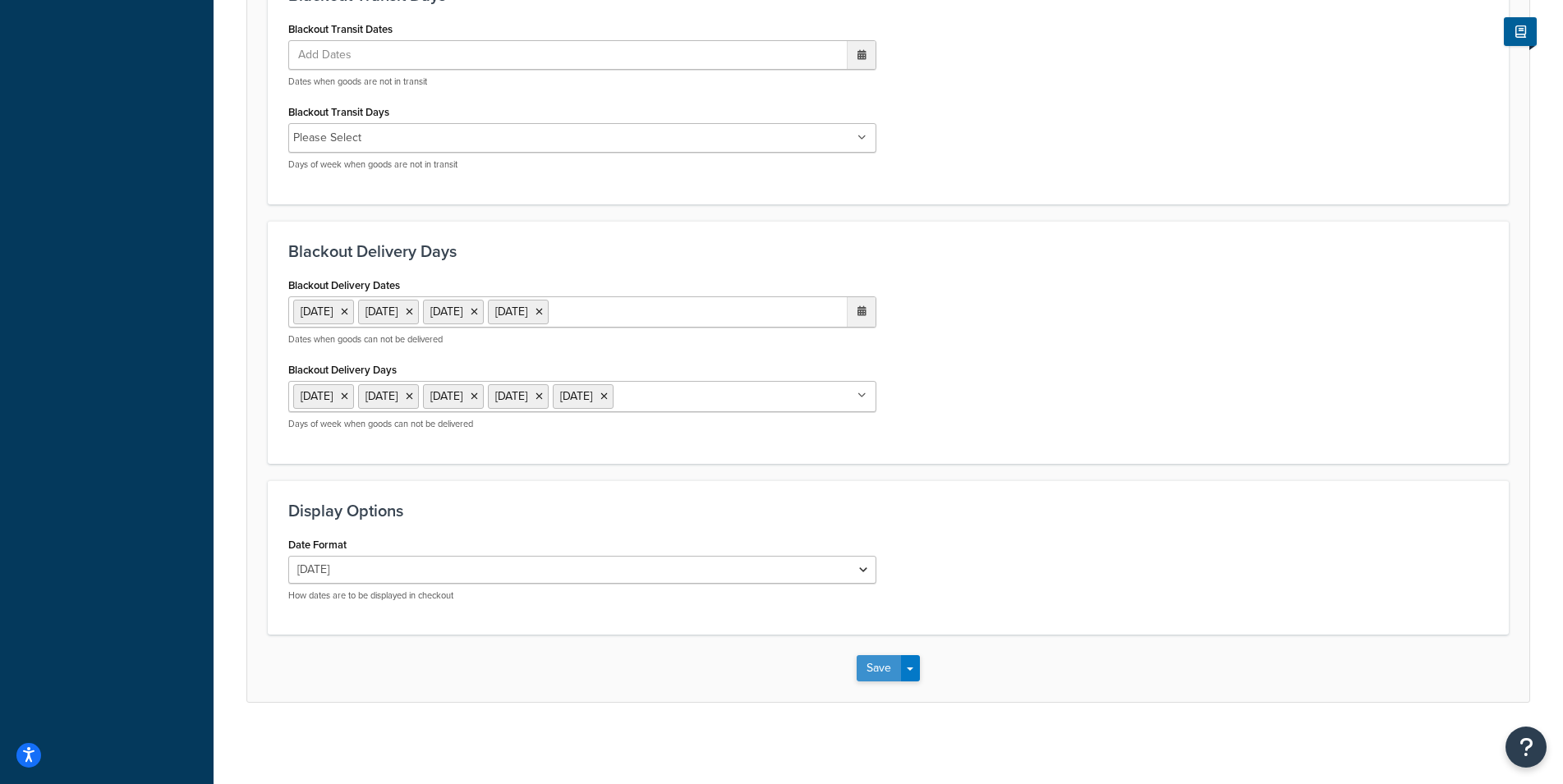
click at [874, 662] on button "Save" at bounding box center [879, 668] width 45 height 26
